Goal: Find specific page/section: Find specific page/section

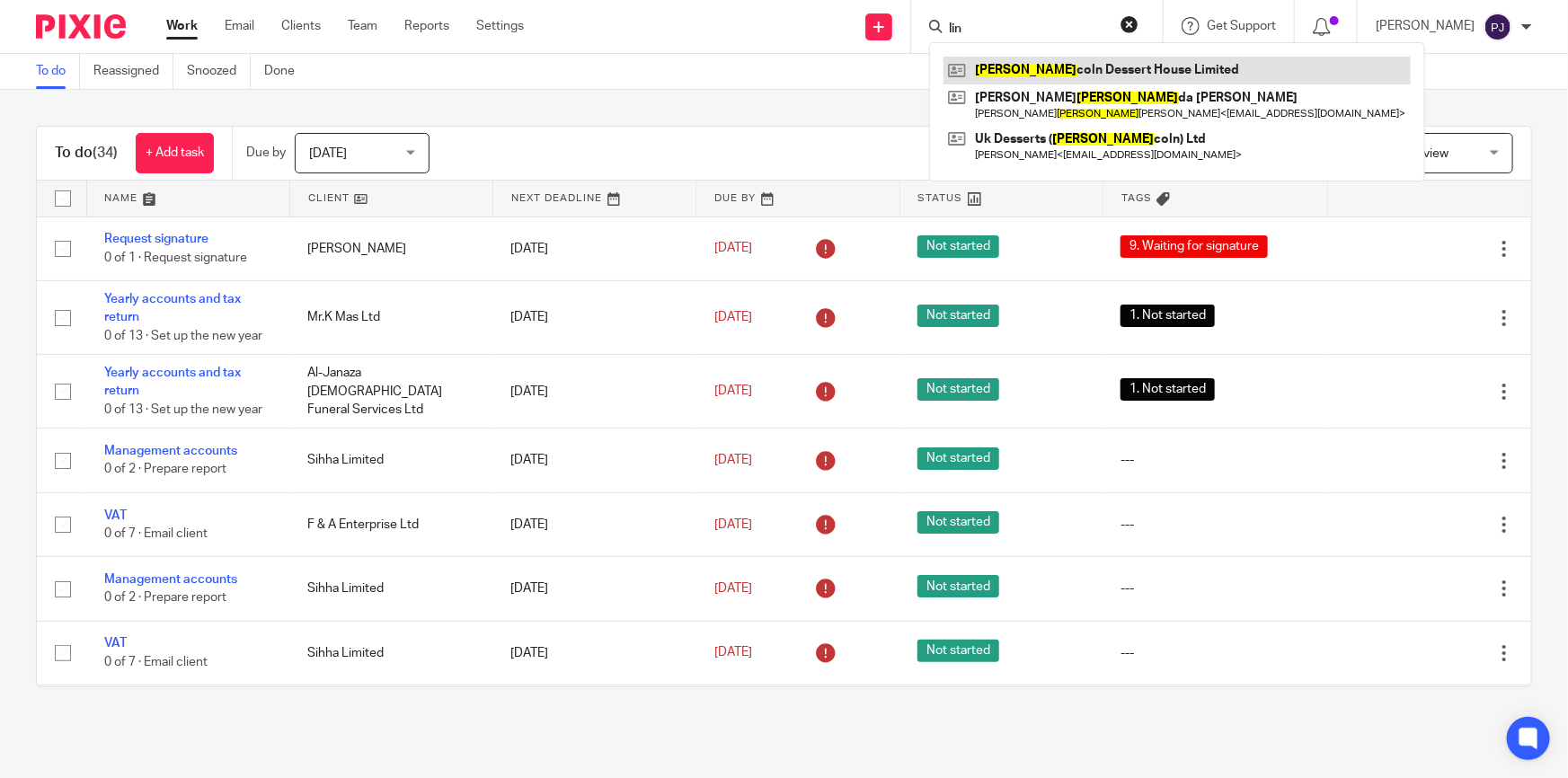
type input "lin"
click at [1059, 64] on link at bounding box center [1177, 70] width 468 height 27
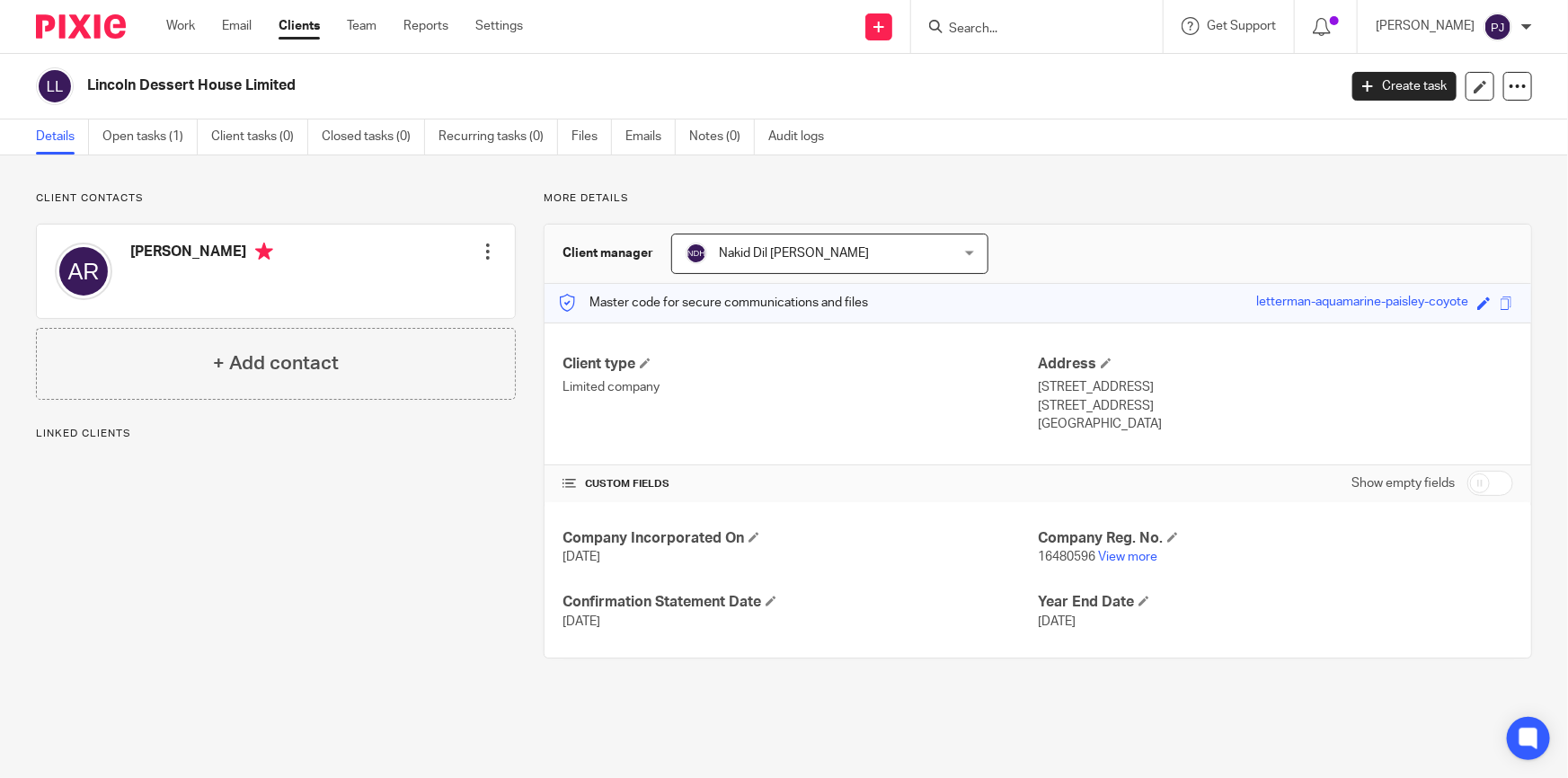
click at [1066, 25] on input "Search" at bounding box center [1028, 29] width 162 height 16
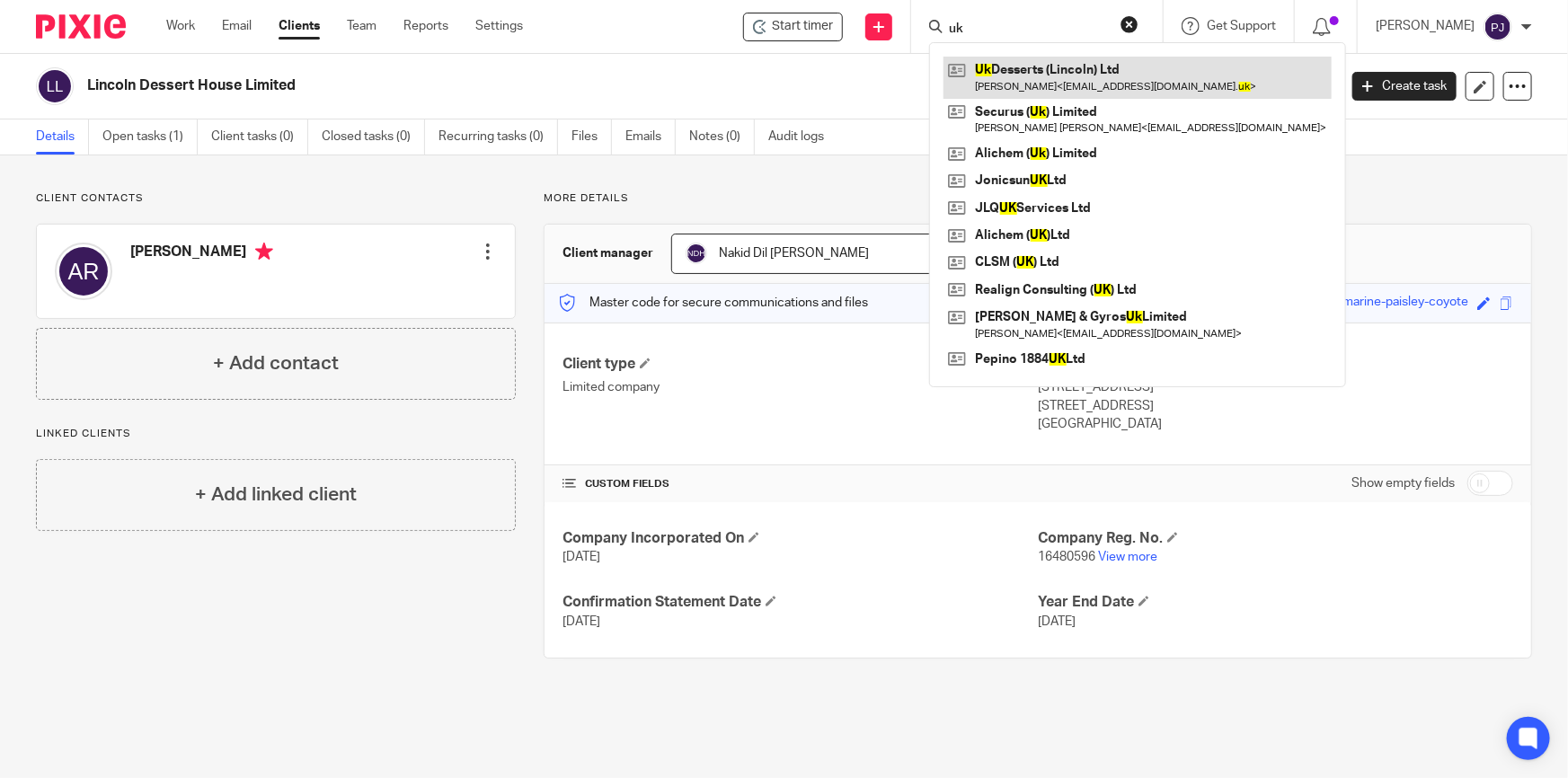
type input "uk"
click at [1058, 67] on link at bounding box center [1137, 77] width 388 height 42
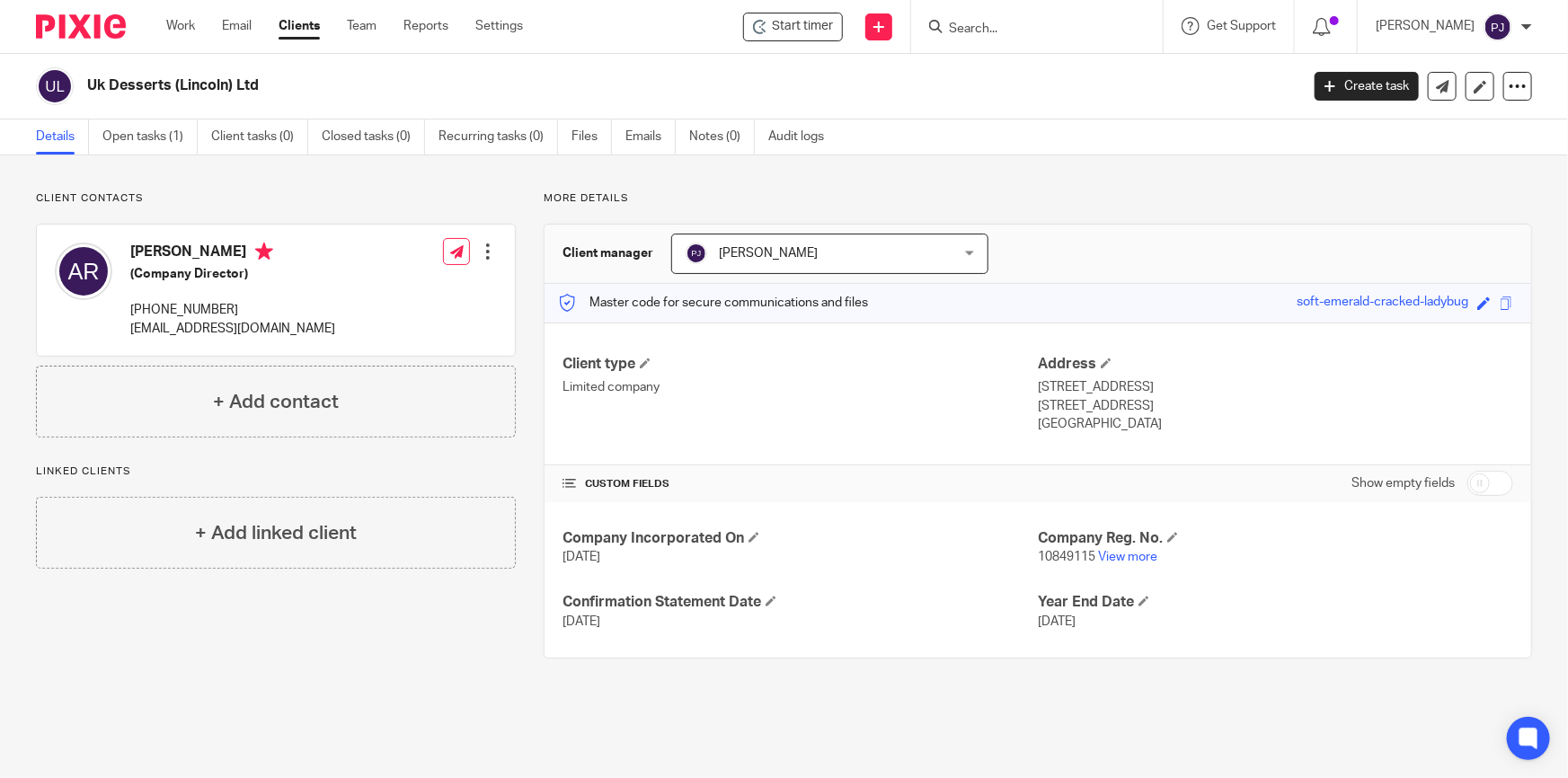
click at [999, 36] on input "Search" at bounding box center [1028, 29] width 162 height 16
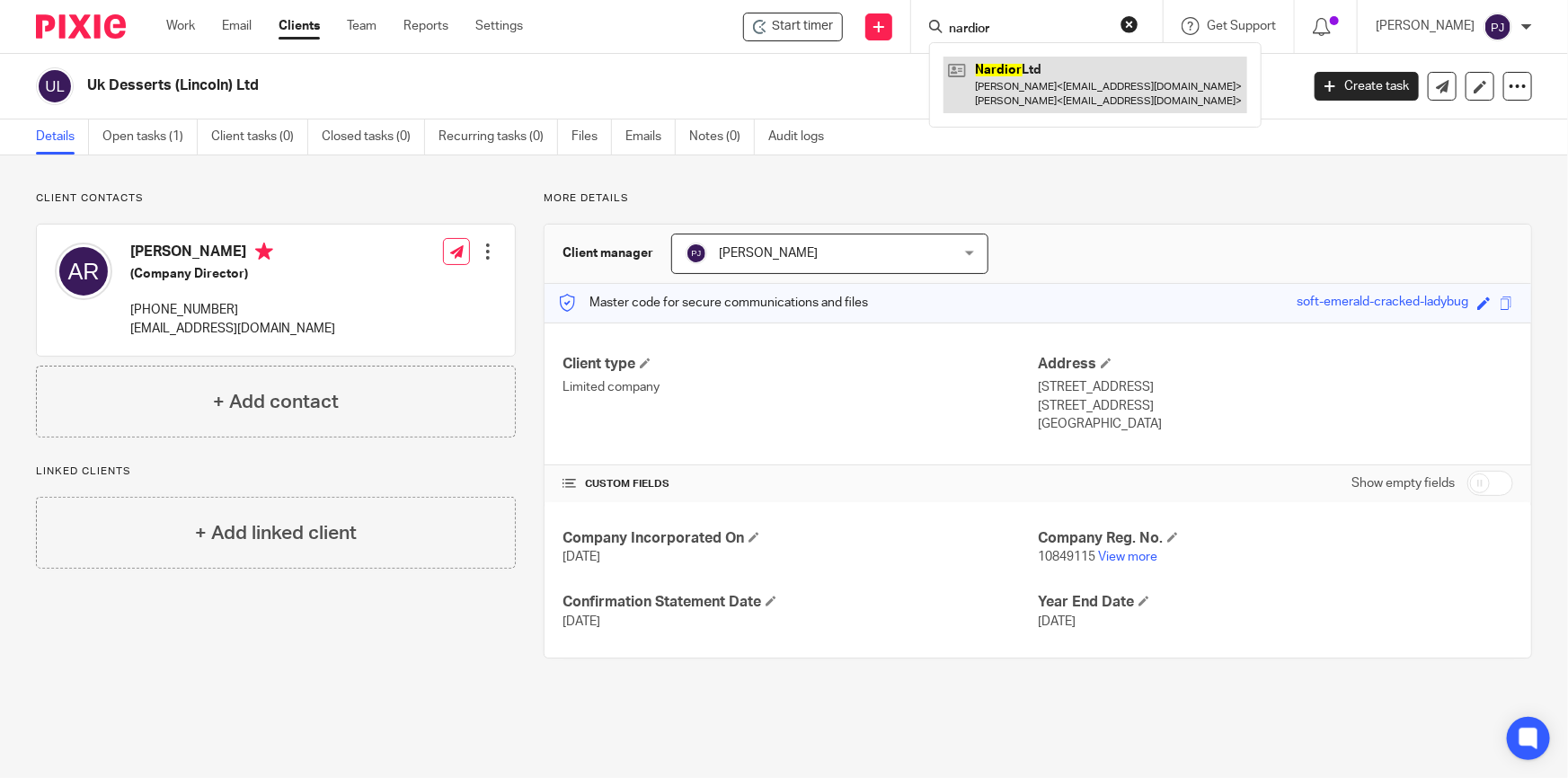
type input "nardior"
click at [1043, 96] on link at bounding box center [1096, 84] width 304 height 56
